Goal: Check status: Check status

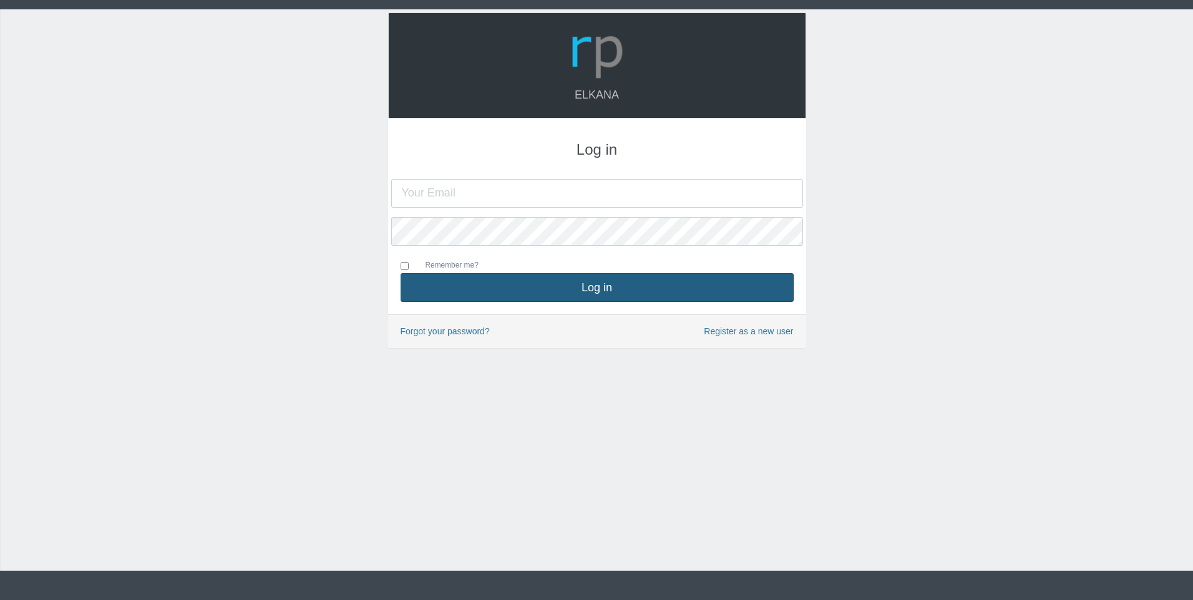
type input "[PERSON_NAME][EMAIL_ADDRESS][DOMAIN_NAME]"
click at [482, 286] on button "Log in" at bounding box center [597, 287] width 393 height 29
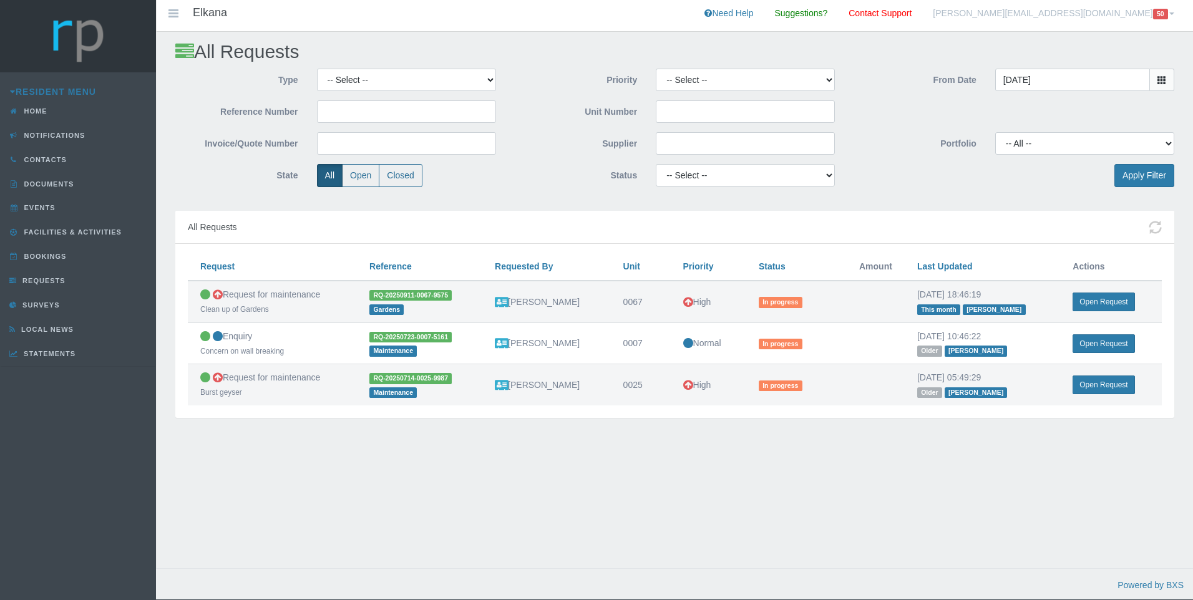
click at [387, 231] on div "All Requests" at bounding box center [674, 228] width 999 height 34
drag, startPoint x: 185, startPoint y: 220, endPoint x: 1154, endPoint y: 412, distance: 988.5
click at [1154, 412] on div "All Requests Request Request Reference Requested By Unit Priority Status Amount…" at bounding box center [674, 314] width 999 height 207
drag, startPoint x: 1154, startPoint y: 412, endPoint x: 1135, endPoint y: 449, distance: 41.9
click at [1135, 449] on div "All Requests Type -- Select -- Complaint Compliment Enquiry Request for mainten…" at bounding box center [674, 313] width 1037 height 562
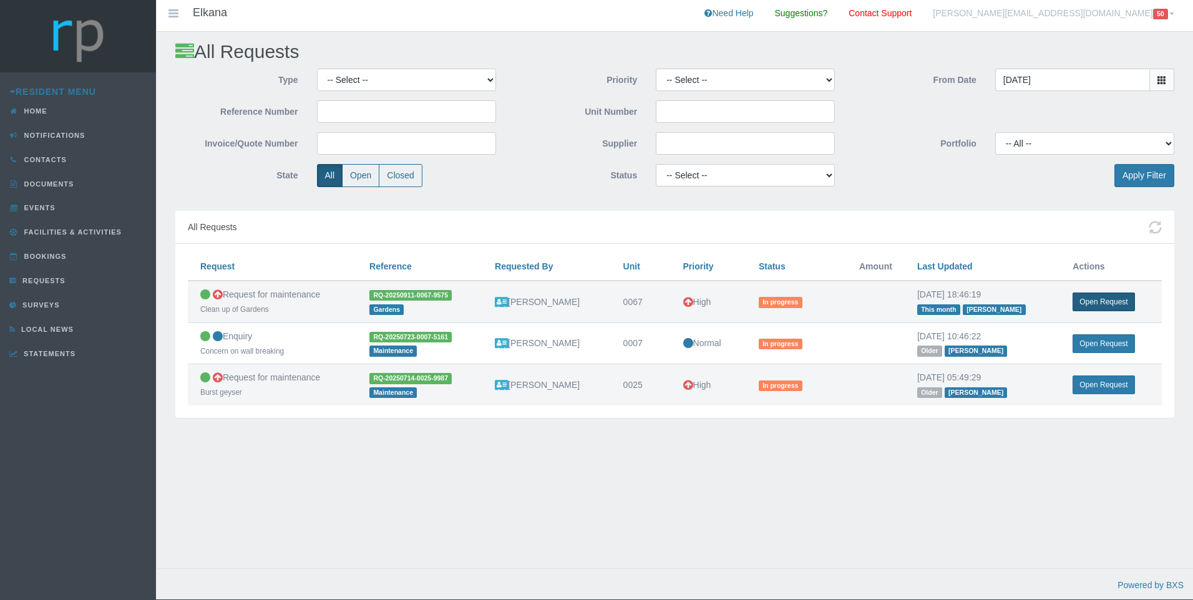
click at [1111, 300] on link "Open Request" at bounding box center [1104, 302] width 62 height 19
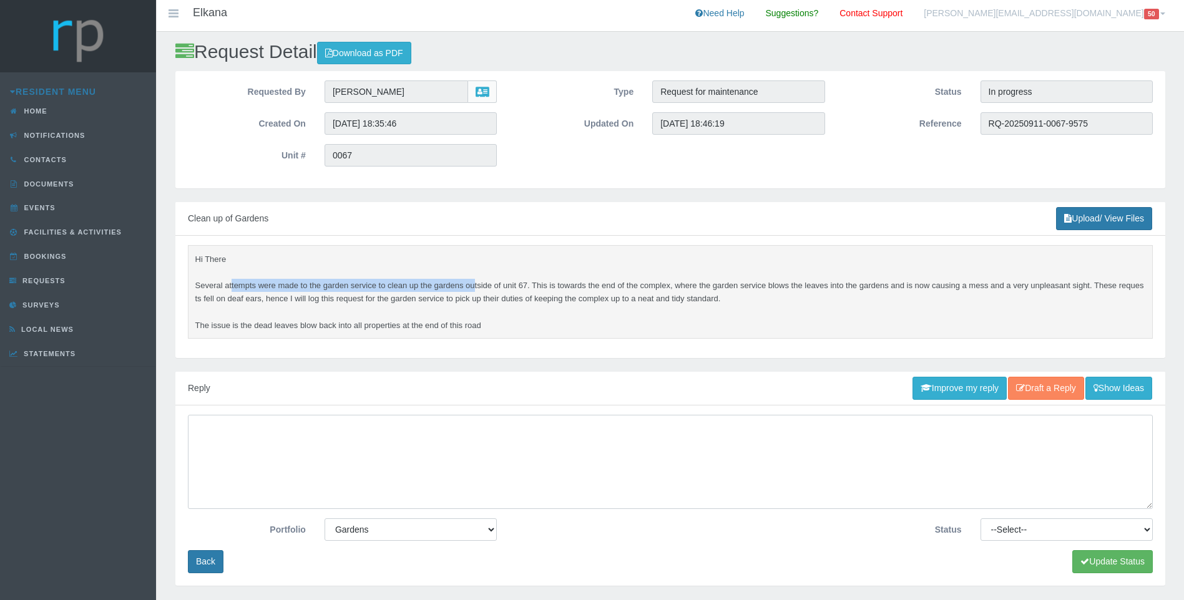
drag, startPoint x: 232, startPoint y: 284, endPoint x: 476, endPoint y: 290, distance: 243.5
click at [476, 290] on pre "Hi There Several attempts were made to the garden service to clean up the garde…" at bounding box center [670, 292] width 965 height 94
drag, startPoint x: 476, startPoint y: 290, endPoint x: 469, endPoint y: 298, distance: 10.2
click at [469, 298] on pre "Hi There Several attempts were made to the garden service to clean up the garde…" at bounding box center [670, 292] width 965 height 94
drag, startPoint x: 333, startPoint y: 278, endPoint x: 773, endPoint y: 292, distance: 440.8
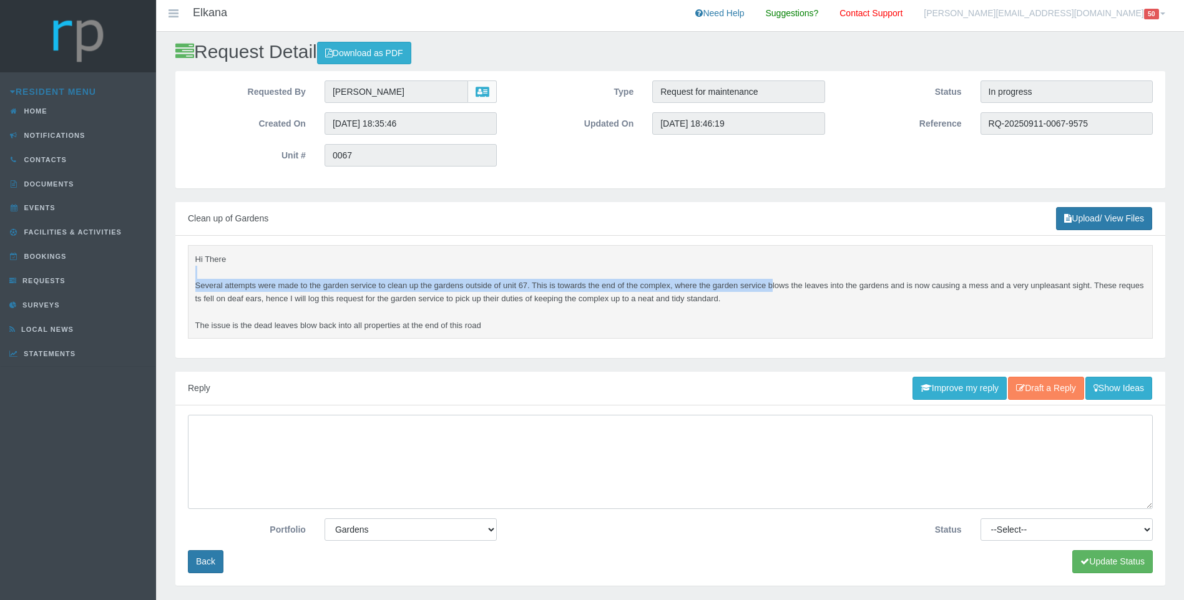
click at [773, 292] on pre "Hi There Several attempts were made to the garden service to clean up the garde…" at bounding box center [670, 292] width 965 height 94
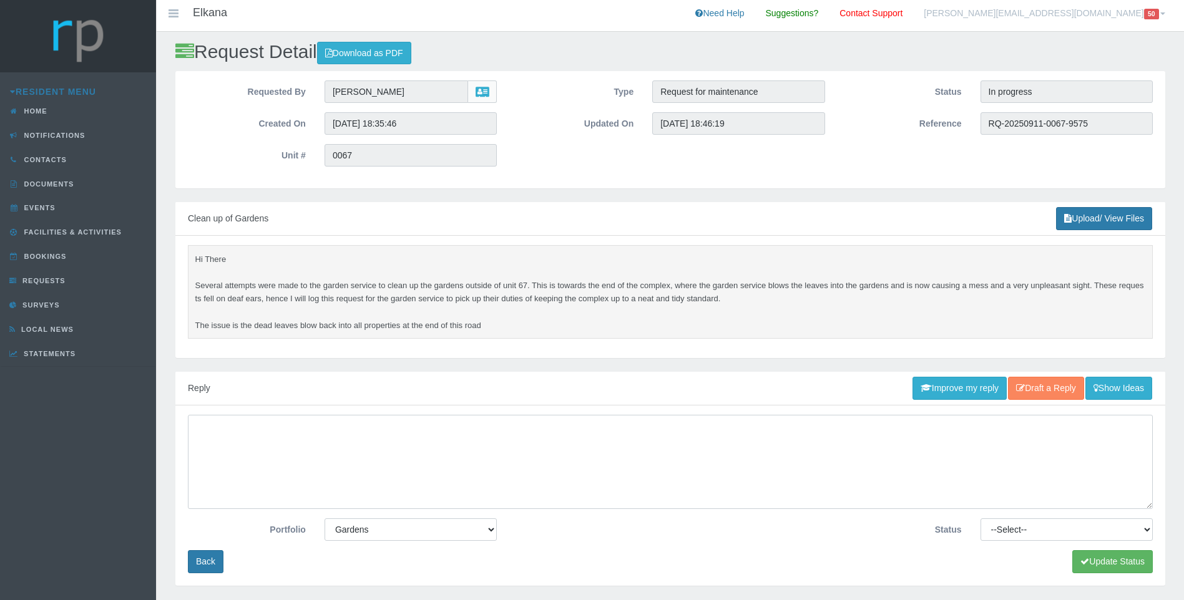
click at [772, 298] on pre "Hi There Several attempts were made to the garden service to clean up the garde…" at bounding box center [670, 292] width 965 height 94
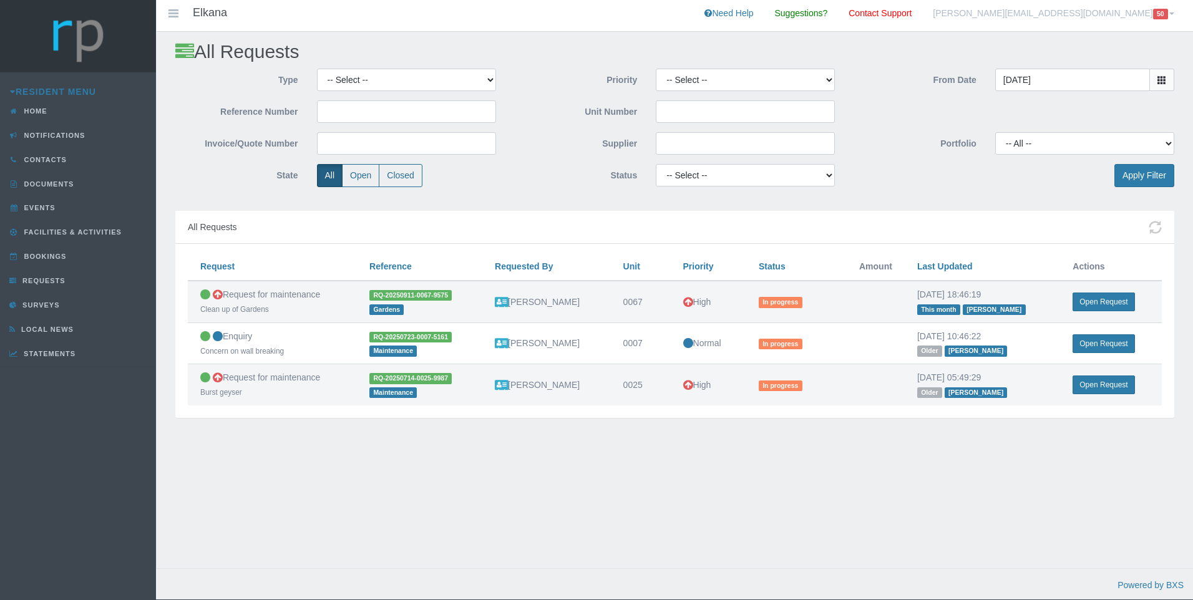
click at [315, 525] on div "All Requests Type -- Select -- Complaint Compliment Enquiry Request for mainten…" at bounding box center [674, 313] width 1037 height 562
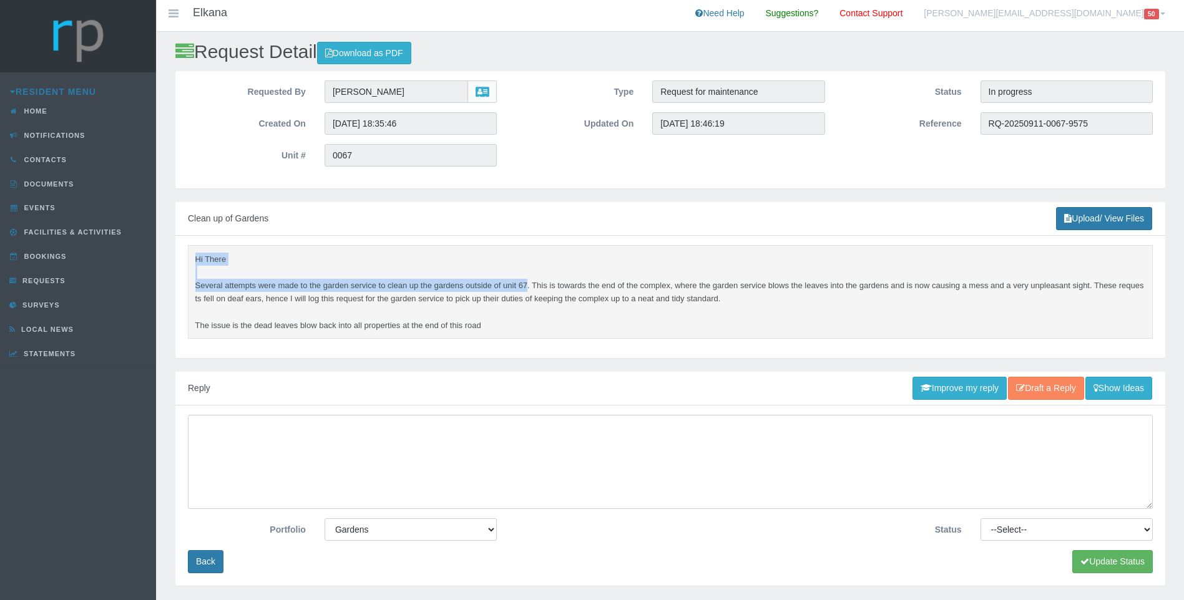
drag, startPoint x: 195, startPoint y: 258, endPoint x: 529, endPoint y: 288, distance: 335.2
click at [529, 288] on pre "Hi There Several attempts were made to the garden service to clean up the garde…" at bounding box center [670, 292] width 965 height 94
drag, startPoint x: 529, startPoint y: 288, endPoint x: 371, endPoint y: 280, distance: 158.1
click at [373, 280] on pre "Hi There Several attempts were made to the garden service to clean up the garde…" at bounding box center [670, 292] width 965 height 94
drag, startPoint x: 195, startPoint y: 258, endPoint x: 722, endPoint y: 326, distance: 531.8
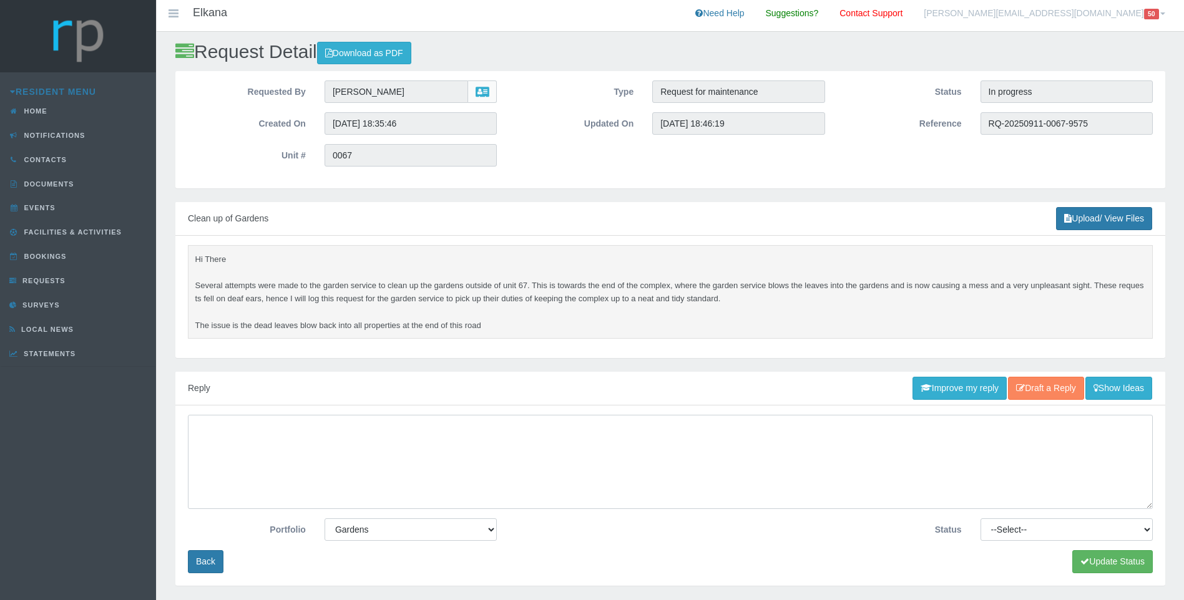
click at [722, 326] on pre "Hi There Several attempts were made to the garden service to clean up the garde…" at bounding box center [670, 292] width 965 height 94
copy pre "Hi There Several attempts were made to the garden service to clean up the garde…"
click at [318, 294] on pre "Hi There Several attempts were made to the garden service to clean up the garde…" at bounding box center [670, 292] width 965 height 94
drag, startPoint x: 309, startPoint y: 281, endPoint x: 518, endPoint y: 291, distance: 209.3
click at [518, 291] on pre "Hi There Several attempts were made to the garden service to clean up the garde…" at bounding box center [670, 292] width 965 height 94
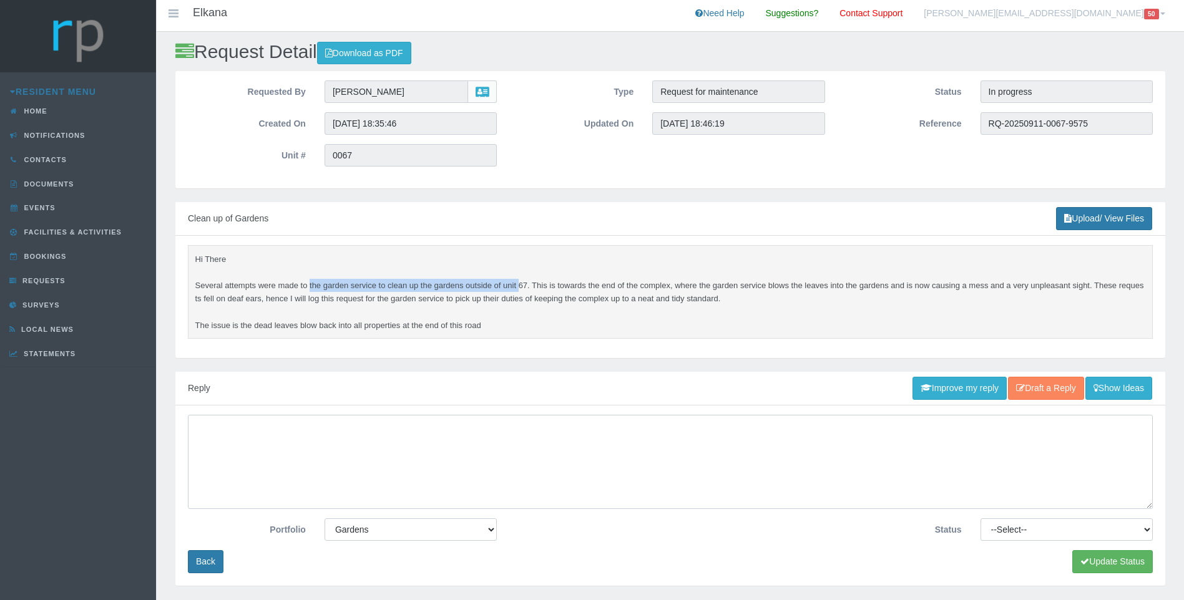
click at [518, 291] on pre "Hi There Several attempts were made to the garden service to clean up the garde…" at bounding box center [670, 292] width 965 height 94
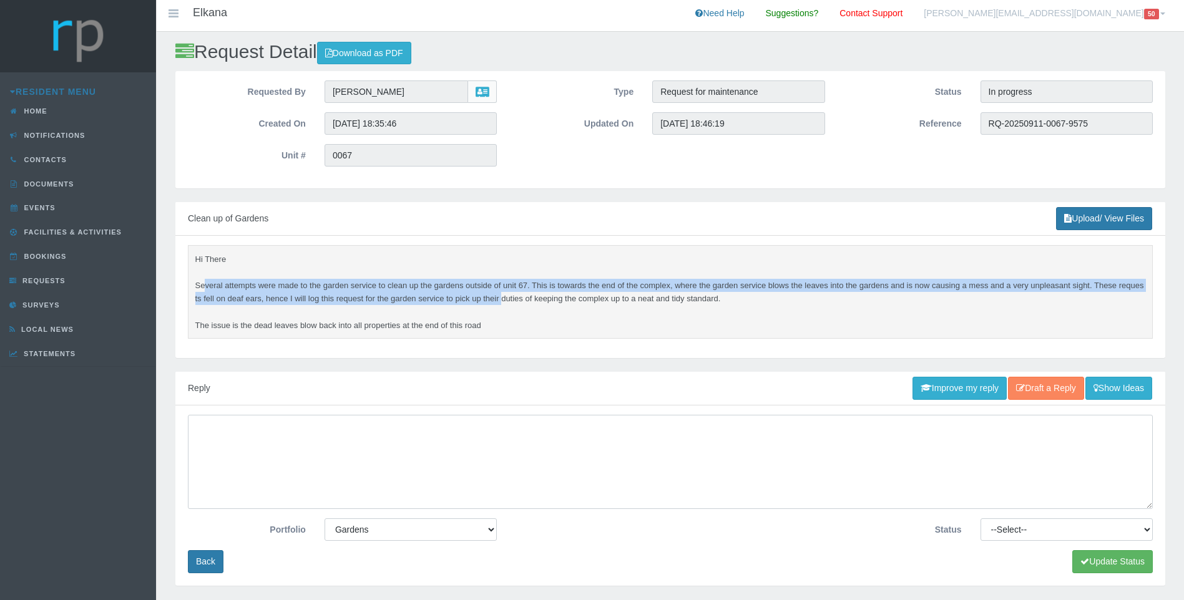
drag, startPoint x: 205, startPoint y: 283, endPoint x: 504, endPoint y: 294, distance: 299.1
click at [504, 294] on pre "Hi There Several attempts were made to the garden service to clean up the garde…" at bounding box center [670, 292] width 965 height 94
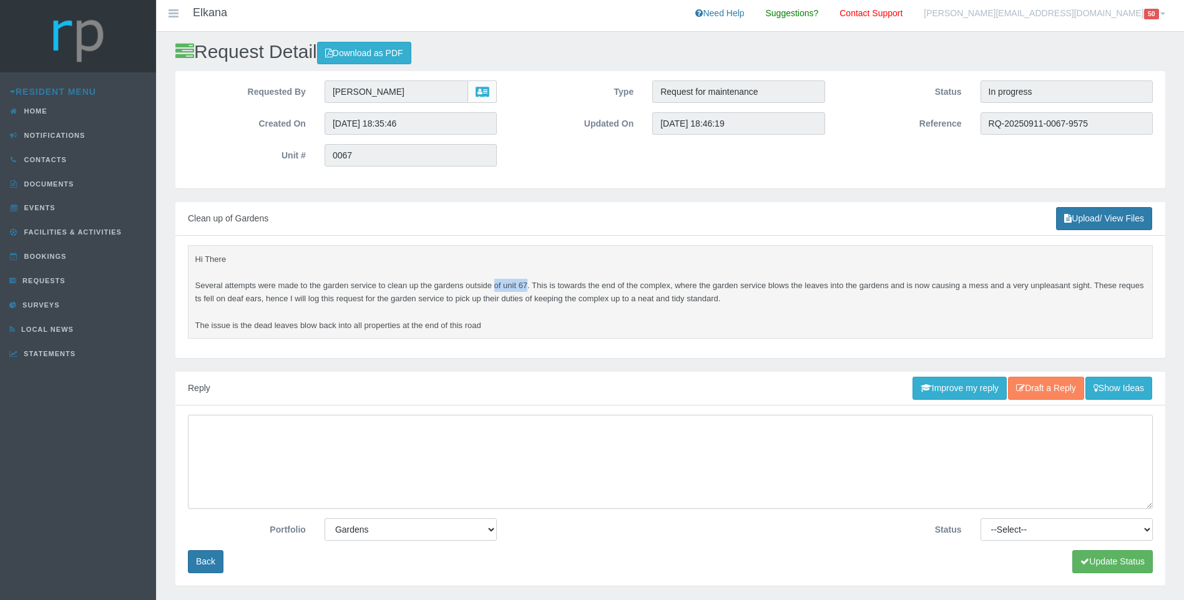
drag, startPoint x: 516, startPoint y: 285, endPoint x: 495, endPoint y: 284, distance: 21.2
click at [495, 284] on pre "Hi There Several attempts were made to the garden service to clean up the garde…" at bounding box center [670, 292] width 965 height 94
drag, startPoint x: 495, startPoint y: 284, endPoint x: 491, endPoint y: 298, distance: 14.2
click at [491, 298] on pre "Hi There Several attempts were made to the garden service to clean up the garde…" at bounding box center [670, 292] width 965 height 94
